Goal: Check status: Check status

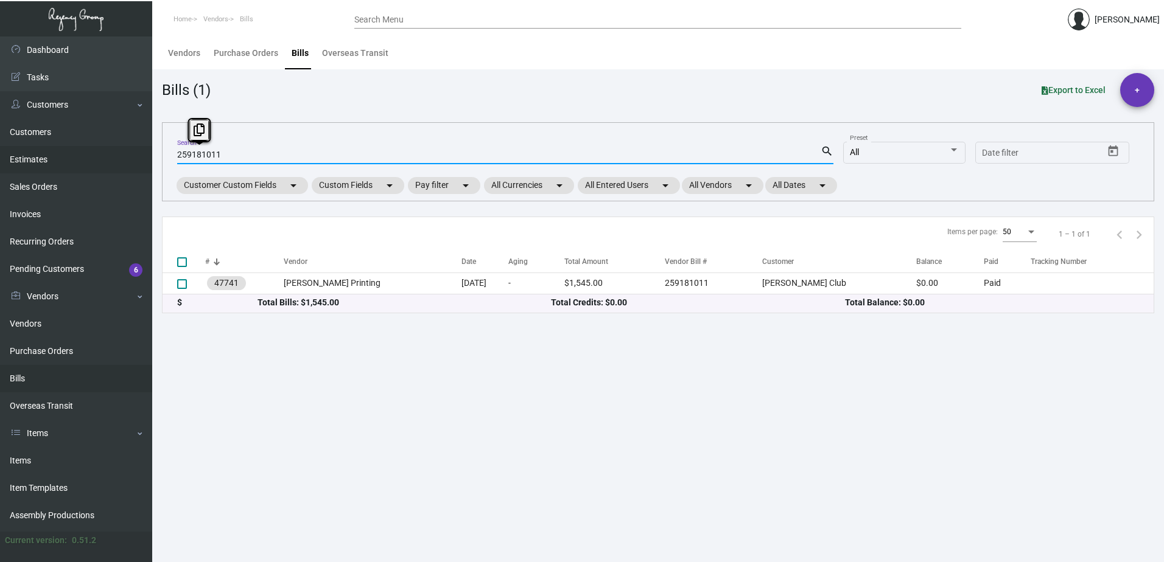
drag, startPoint x: 260, startPoint y: 155, endPoint x: 25, endPoint y: 156, distance: 234.9
click at [25, 156] on div "Dashboard Dashboard Tasks Customers Customers Estimates Sales Orders Invoices R…" at bounding box center [582, 300] width 1164 height 526
type input "39098"
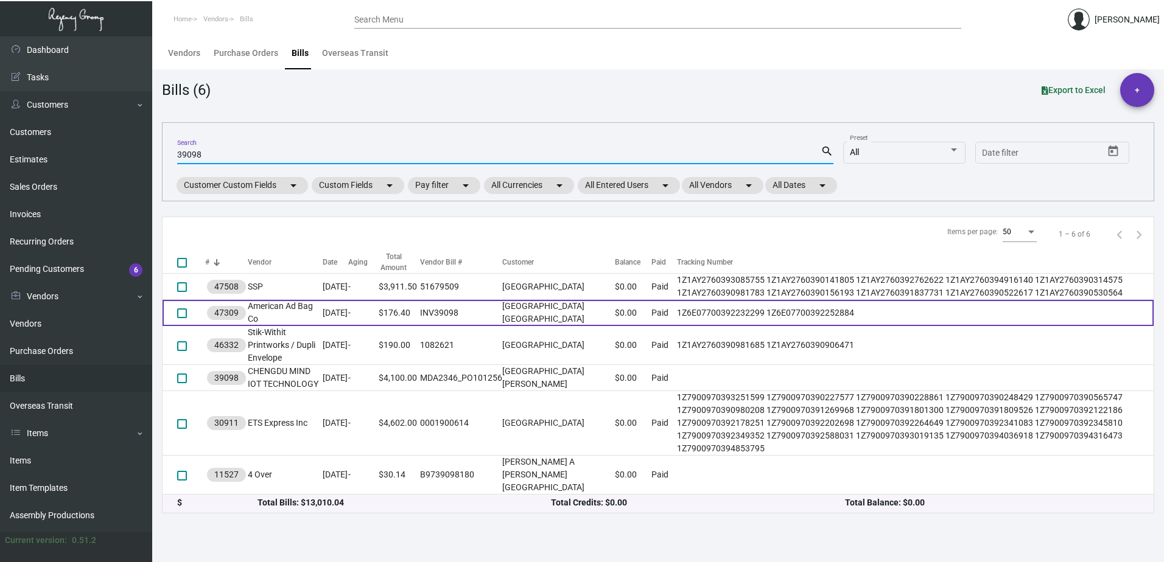
click at [286, 326] on td "American Ad Bag Co" at bounding box center [285, 313] width 75 height 26
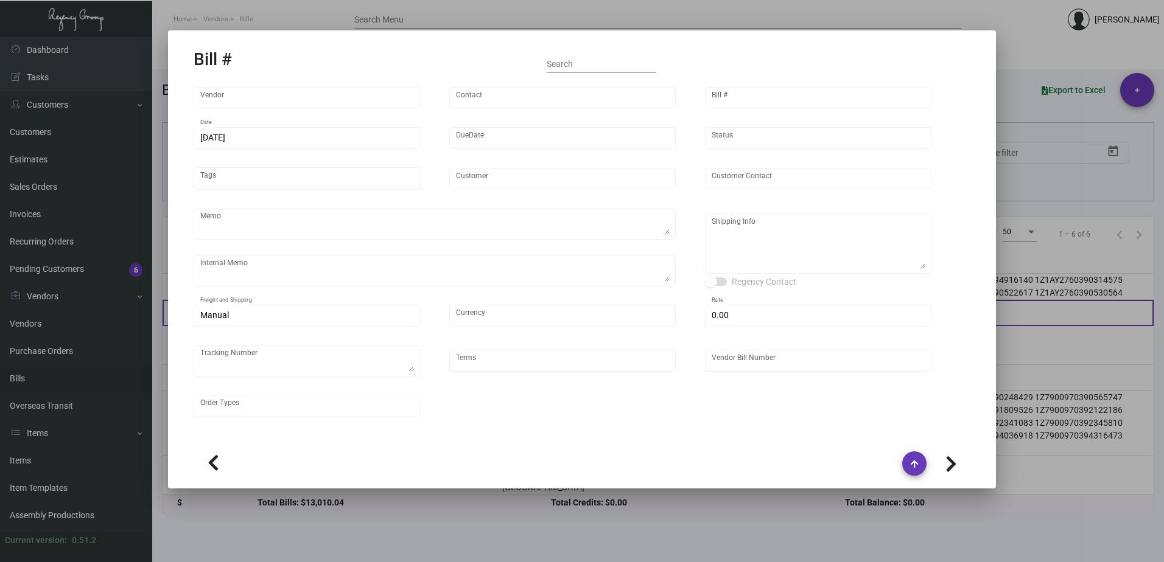
type input "American Ad Bag Co"
type input "Order Processing"
type input "47309"
type input "[DATE]"
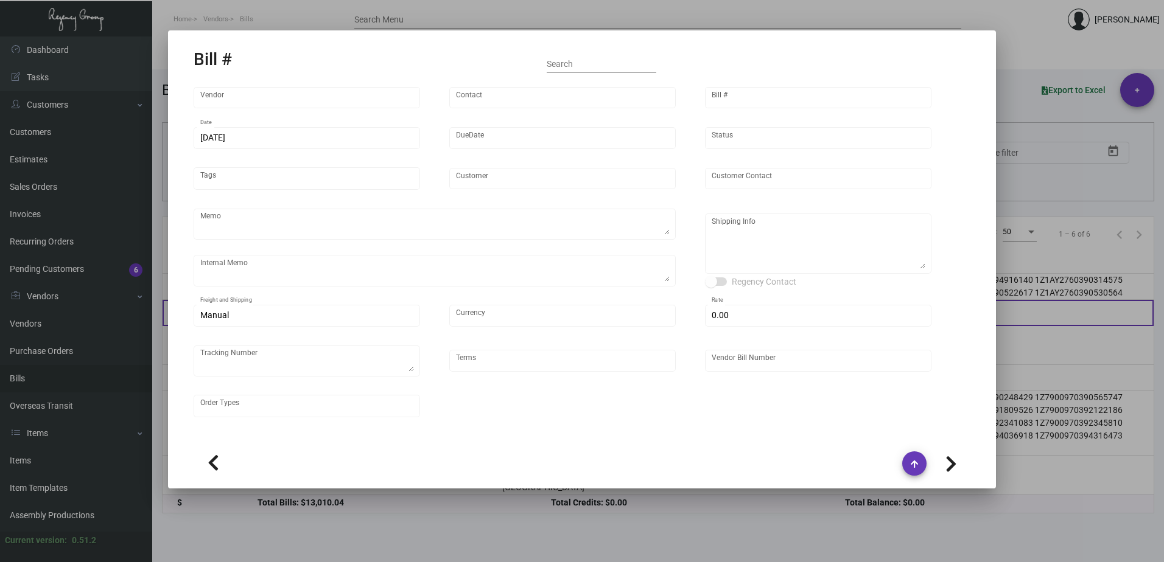
type input "[GEOGRAPHIC_DATA] [GEOGRAPHIC_DATA]"
type input "[PERSON_NAME]"
type textarea "BLIND Ship via UPS Ground Acct# 1AY276."
type textarea "[GEOGRAPHIC_DATA] Miami - [PERSON_NAME][GEOGRAPHIC_DATA] [STREET_ADDRESS][PERSO…"
type input "United States Dollar $"
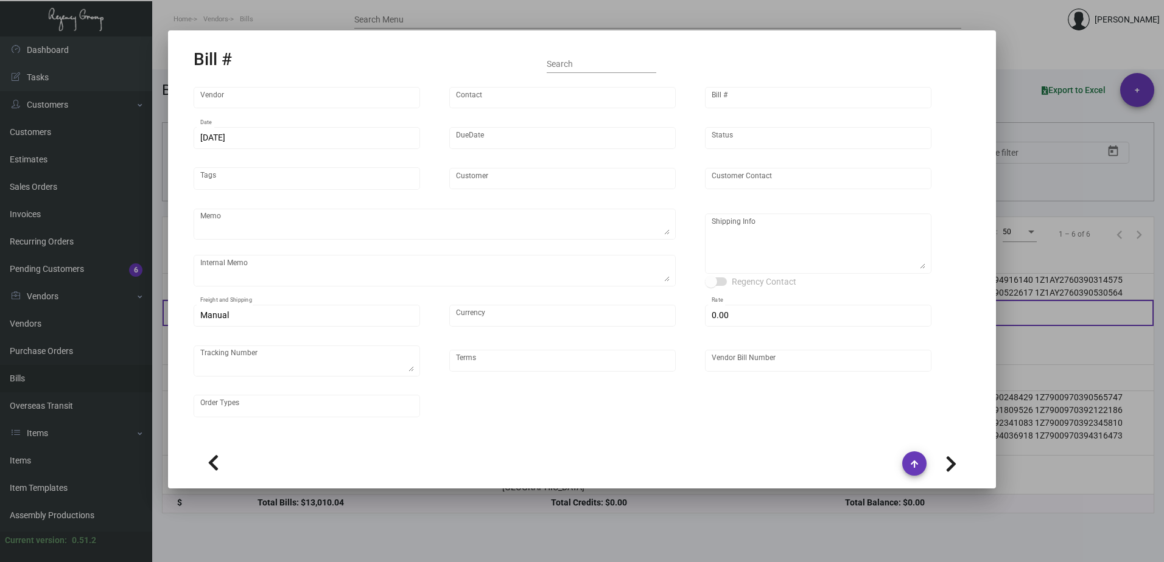
type input "$ 0.00"
type textarea "1Z6E07700392232299 1Z6E07700392252884"
type input "Net 30"
type input "INV39098"
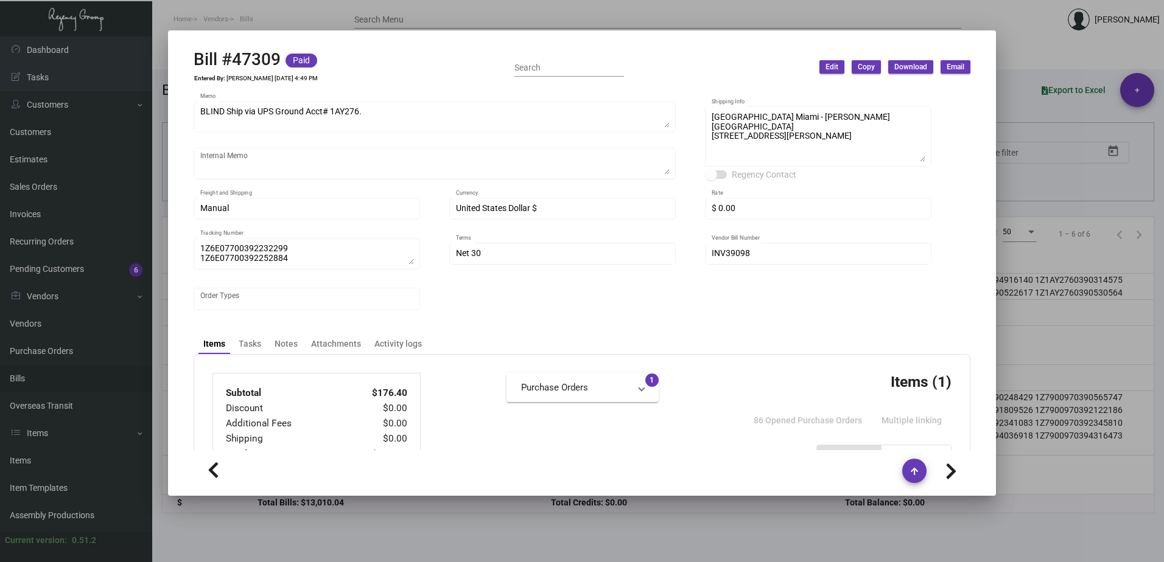
scroll to position [48, 0]
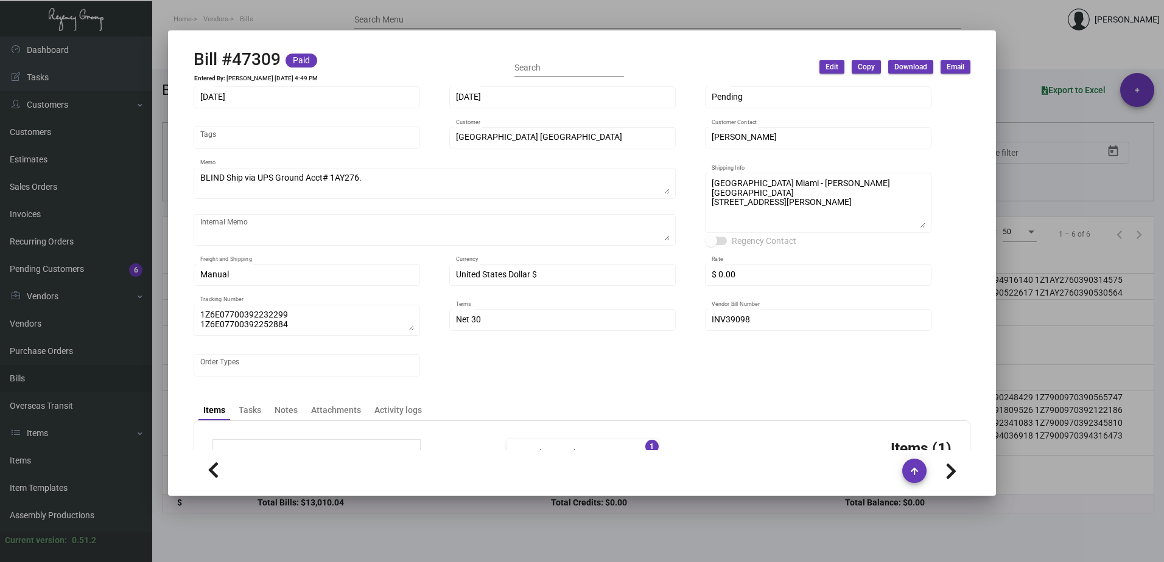
click at [963, 15] on div at bounding box center [582, 281] width 1164 height 562
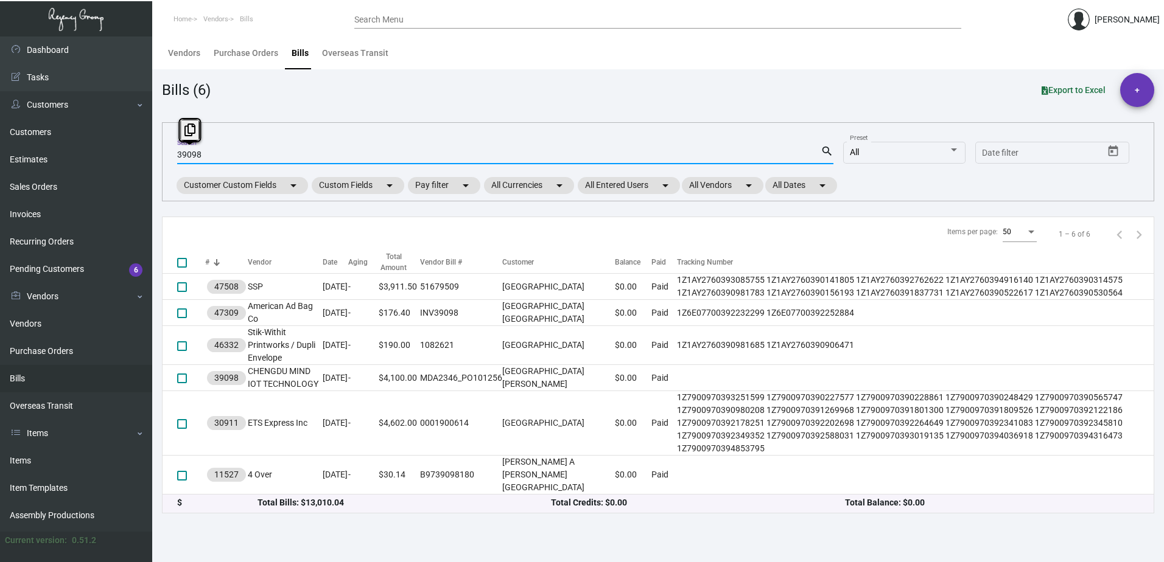
drag, startPoint x: 255, startPoint y: 154, endPoint x: 153, endPoint y: 159, distance: 102.4
click at [153, 159] on main "Vendors Purchase Orders Bills Overseas Transit Bills (6) Export to Excel + 3909…" at bounding box center [658, 300] width 1012 height 526
paste input "CM1"
type input "CM1098"
checkbox input "true"
